Goal: Check status: Check status

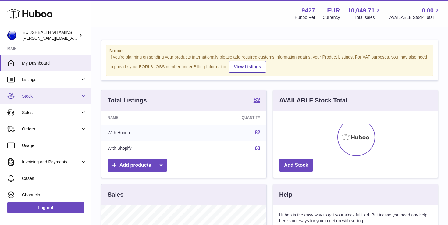
click at [28, 93] on span "Stock" at bounding box center [51, 96] width 58 height 6
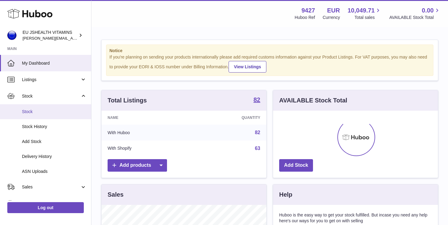
click at [34, 111] on span "Stock" at bounding box center [54, 112] width 65 height 6
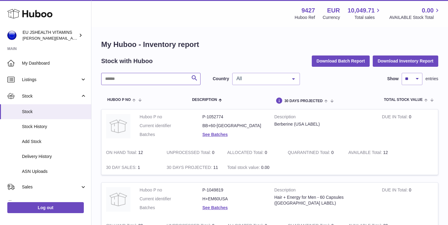
click at [140, 82] on input "text" at bounding box center [150, 79] width 99 height 12
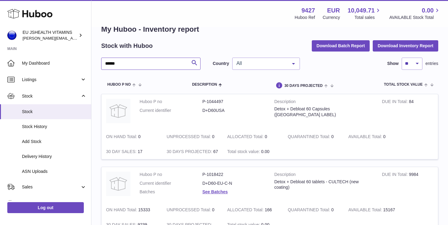
scroll to position [16, 0]
type input "*****"
drag, startPoint x: 415, startPoint y: 102, endPoint x: 410, endPoint y: 102, distance: 4.9
click at [410, 102] on td "DUE IN Total 84" at bounding box center [408, 111] width 61 height 35
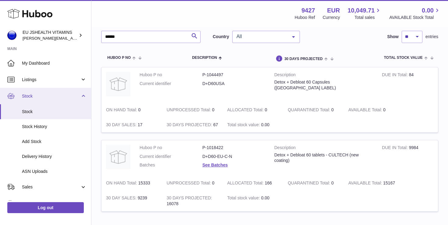
click at [55, 95] on span "Stock" at bounding box center [51, 96] width 58 height 6
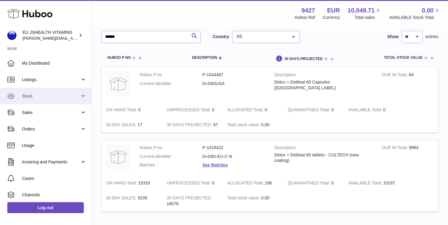
click at [55, 95] on span "Stock" at bounding box center [51, 96] width 58 height 6
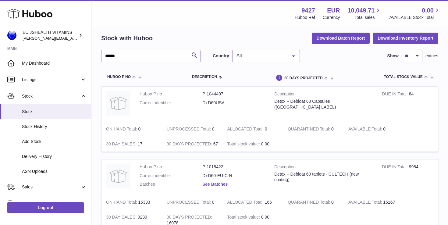
scroll to position [14, 0]
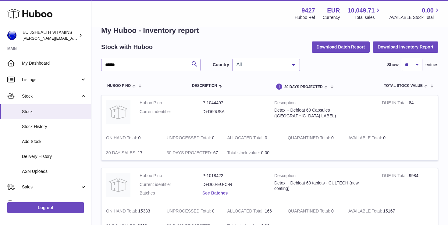
click at [415, 103] on td "DUE IN Total 84" at bounding box center [408, 112] width 61 height 35
drag, startPoint x: 415, startPoint y: 103, endPoint x: 409, endPoint y: 103, distance: 5.8
click at [409, 103] on td "DUE IN Total 84" at bounding box center [408, 112] width 61 height 35
click at [42, 206] on link "Log out" at bounding box center [45, 207] width 77 height 11
